Goal: Task Accomplishment & Management: Manage account settings

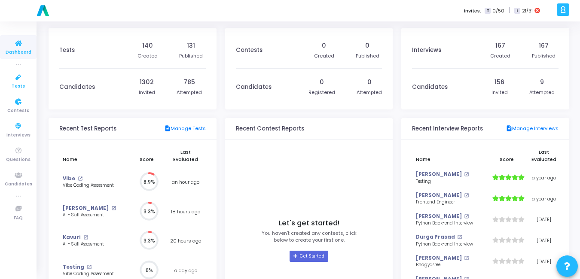
click at [19, 81] on icon at bounding box center [18, 77] width 18 height 11
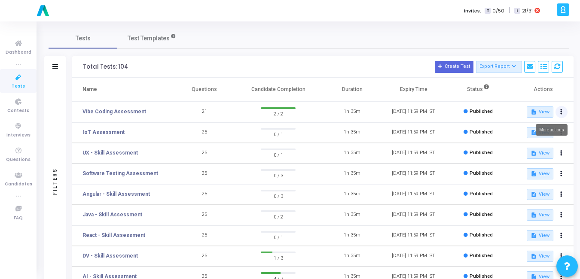
click at [560, 114] on icon at bounding box center [561, 112] width 2 height 4
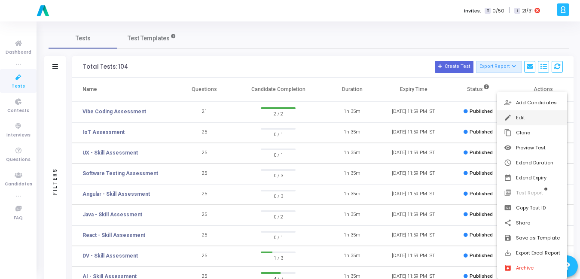
click at [524, 121] on button "edit Edit" at bounding box center [532, 117] width 70 height 15
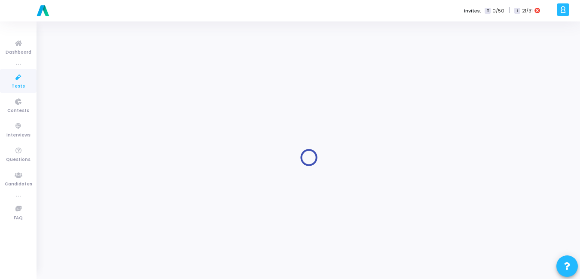
type input "Vibe Coding Assessment"
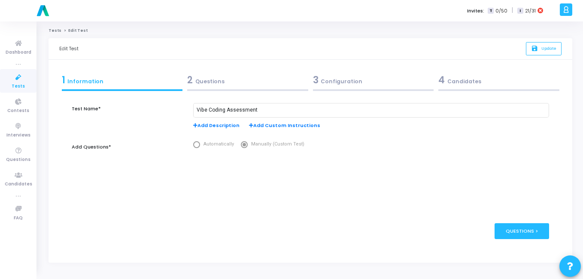
click at [344, 73] on div "3 Configuration" at bounding box center [373, 80] width 121 height 14
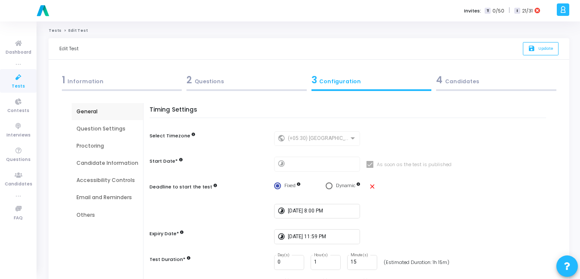
click at [109, 197] on div "Email and Reminders" at bounding box center [107, 198] width 62 height 8
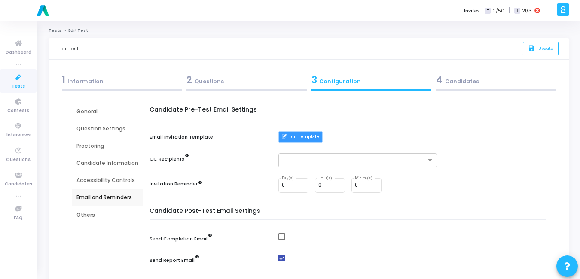
click at [290, 133] on button "Edit Template" at bounding box center [300, 136] width 44 height 11
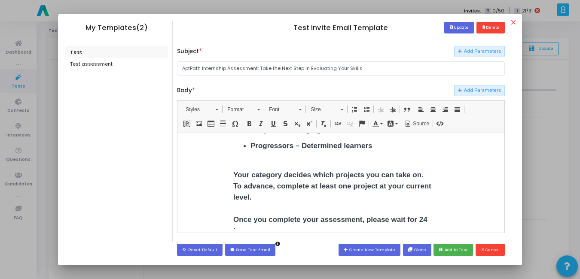
scroll to position [237, 0]
click at [349, 165] on h1 "Your category decides which projects you can take on. To advance, complete at l…" at bounding box center [340, 214] width 215 height 112
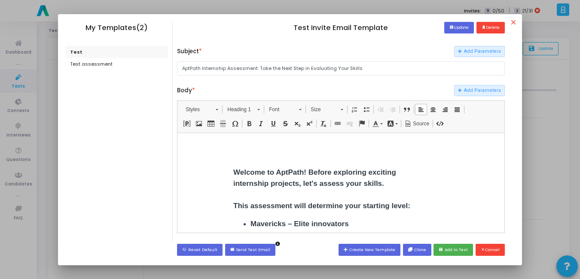
scroll to position [110, 0]
click at [462, 250] on button "save Add to Test" at bounding box center [453, 250] width 40 height 12
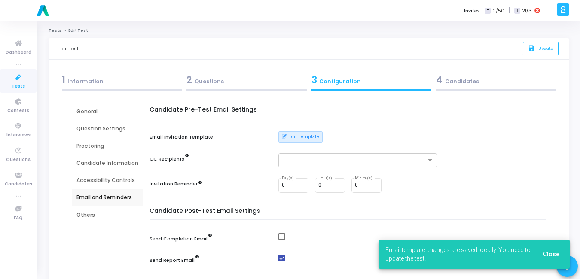
click at [549, 255] on span "Close" at bounding box center [551, 254] width 16 height 7
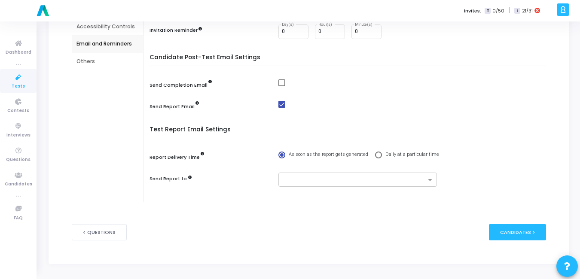
scroll to position [0, 0]
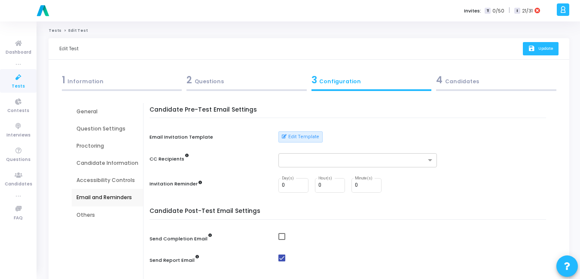
click at [554, 52] on button "save Update" at bounding box center [541, 48] width 36 height 13
click at [25, 88] on link "Tests" at bounding box center [18, 81] width 37 height 24
